Goal: Transaction & Acquisition: Purchase product/service

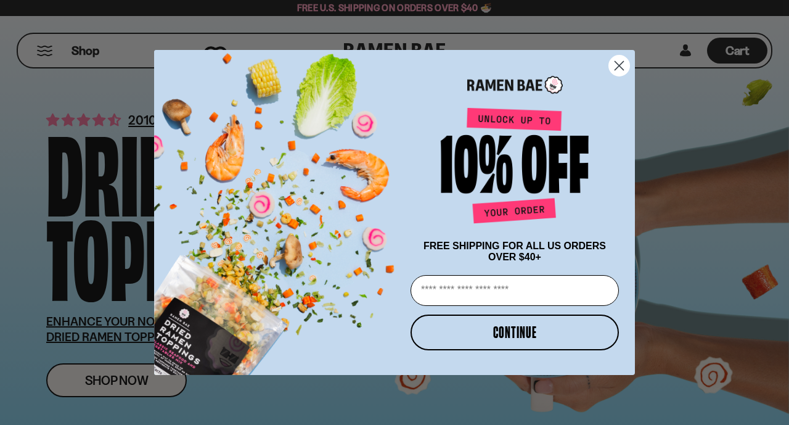
click at [422, 295] on input "Email" at bounding box center [515, 290] width 208 height 31
type input "**********"
click at [464, 333] on button "CONTINUE" at bounding box center [515, 333] width 208 height 36
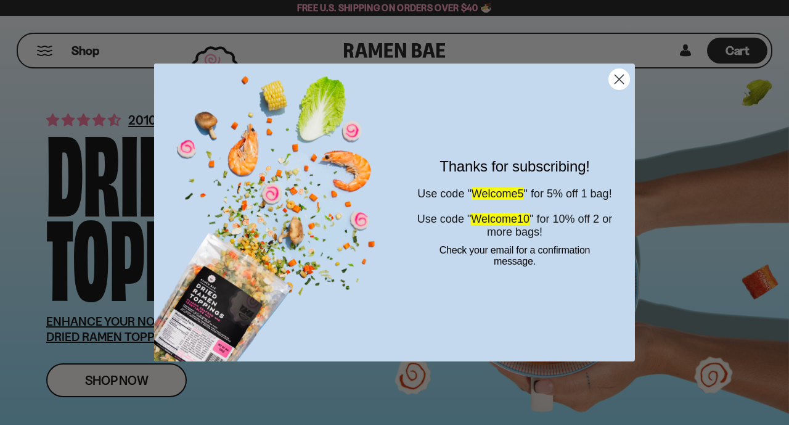
click at [614, 75] on circle "Close dialog" at bounding box center [619, 79] width 20 height 20
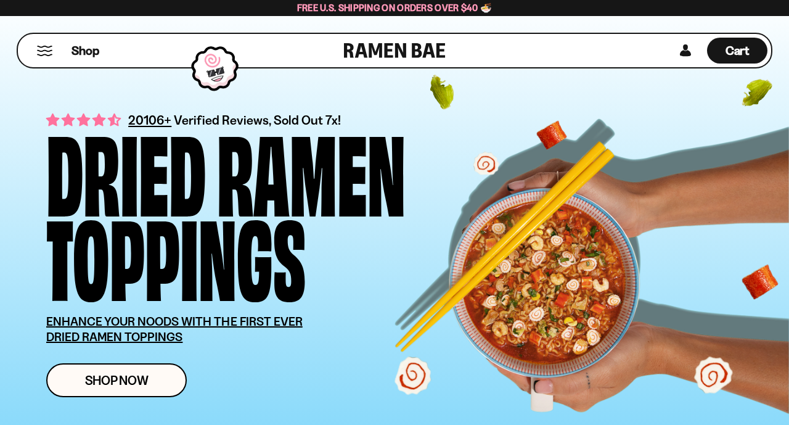
click at [333, 44] on div "Shop" at bounding box center [183, 50] width 323 height 33
drag, startPoint x: 333, startPoint y: 44, endPoint x: 352, endPoint y: 59, distance: 23.8
click at [352, 59] on div "Shop Cart D0381C2F-513E-4F90-8A41-6F0A75DCBAAA" at bounding box center [395, 51] width 756 height 36
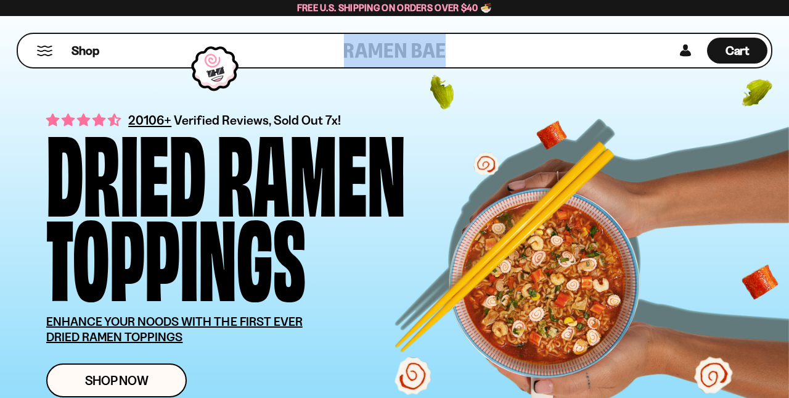
copy link
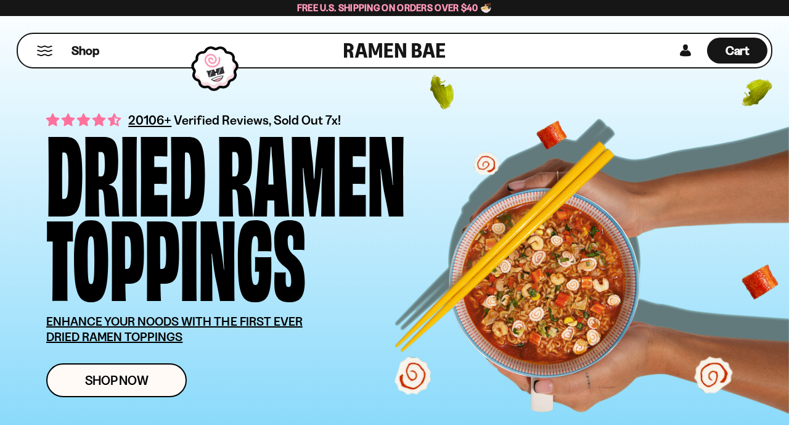
click at [327, 126] on div "Ramen" at bounding box center [311, 168] width 189 height 84
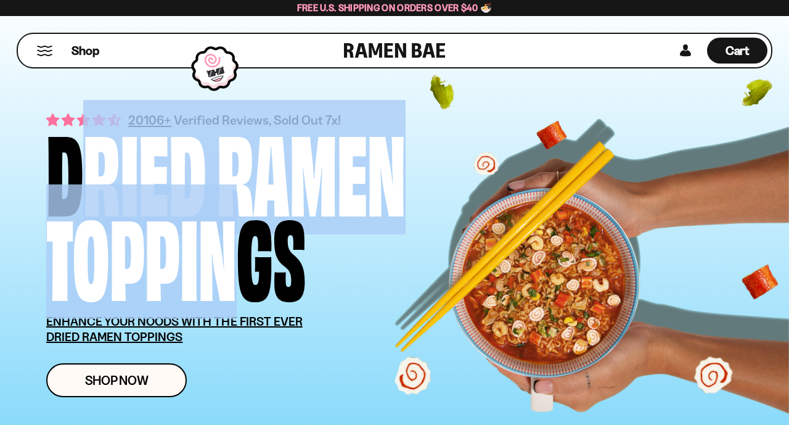
drag, startPoint x: 40, startPoint y: 144, endPoint x: 224, endPoint y: 288, distance: 233.8
click at [224, 288] on div "20106+ Verified Reviews, Sold Out 7x! Dried Ramen Toppings ENHANCE YOUR NOODS W…" at bounding box center [394, 253] width 771 height 513
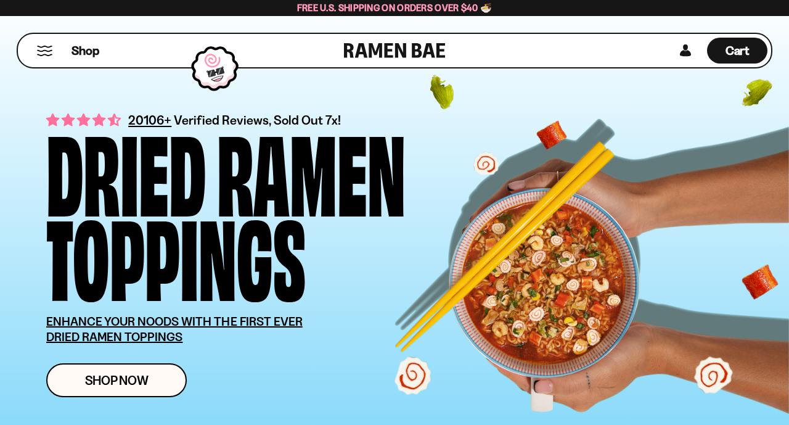
click at [236, 293] on div "Toppings" at bounding box center [176, 253] width 260 height 84
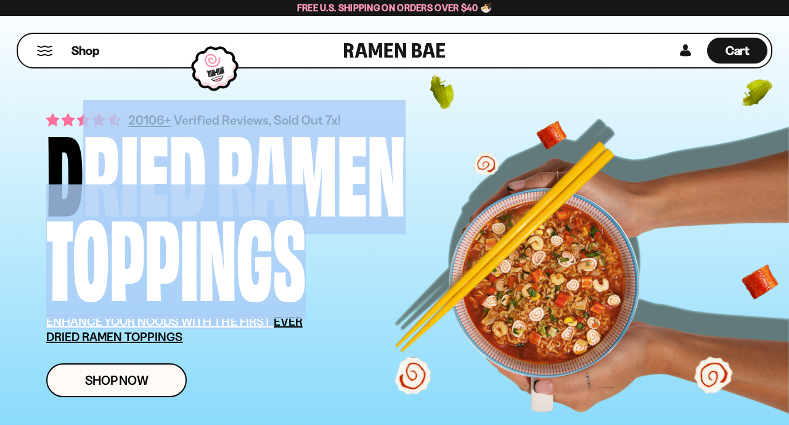
drag, startPoint x: 39, startPoint y: 154, endPoint x: 273, endPoint y: 328, distance: 291.8
click at [273, 328] on div "20106+ Verified Reviews, Sold Out 7x! Dried Ramen Toppings ENHANCE YOUR NOODS W…" at bounding box center [394, 253] width 771 height 513
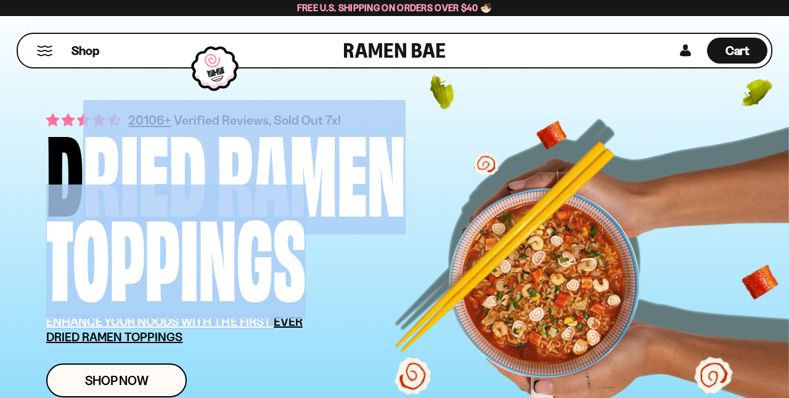
copy div "Dried Ramen Toppings ENHANCE YOUR NOODS WITH THE FIRST"
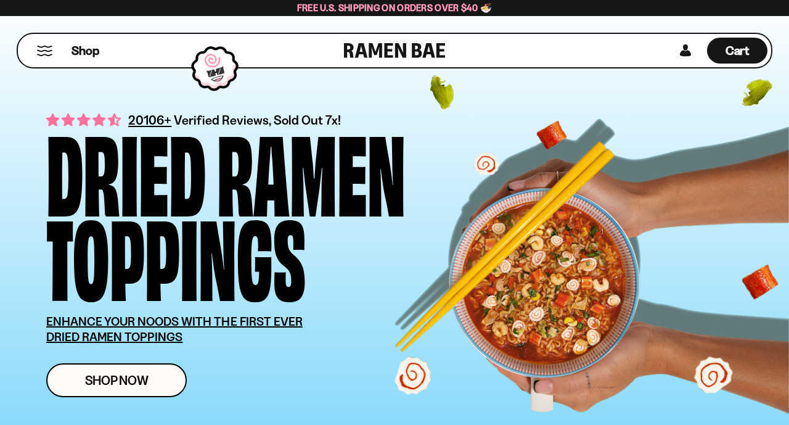
click at [274, 389] on div "Shop Now" at bounding box center [292, 380] width 493 height 34
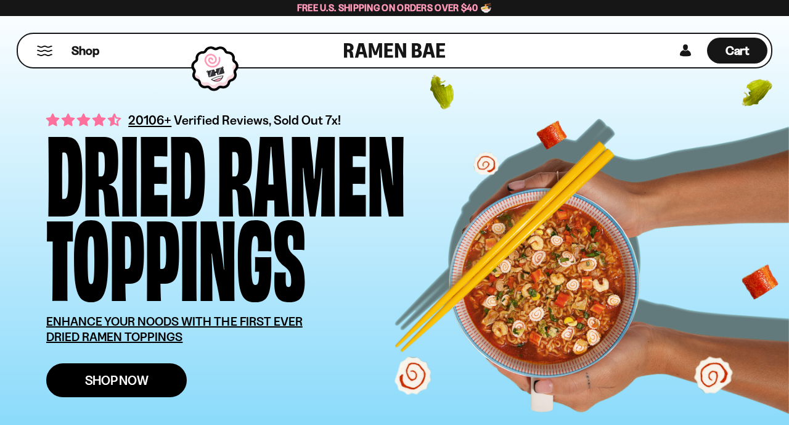
click at [157, 383] on link "Shop Now" at bounding box center [116, 380] width 141 height 34
